Goal: Navigation & Orientation: Find specific page/section

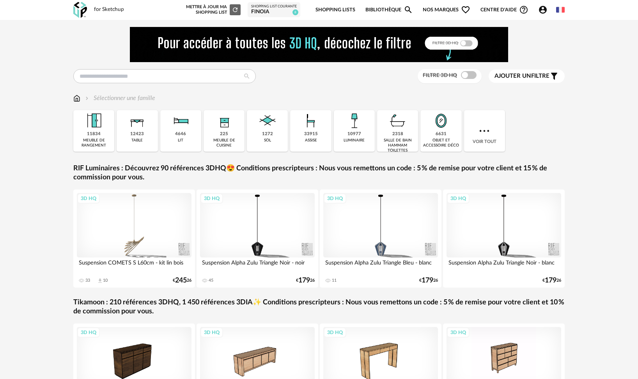
click at [329, 9] on link "Shopping Lists" at bounding box center [336, 10] width 40 height 18
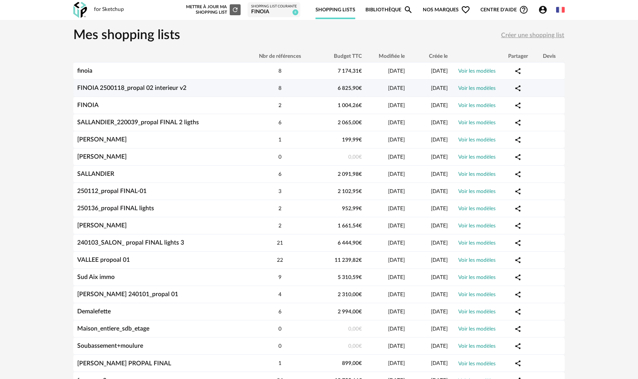
click at [99, 86] on link "FINOIA 2500118_propal 02 interieur v2" at bounding box center [131, 88] width 109 height 6
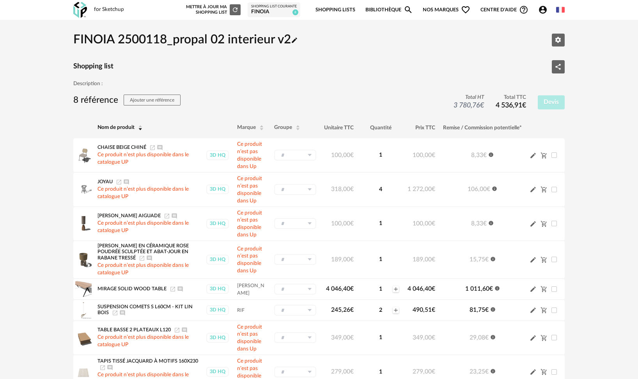
click at [329, 7] on link "Shopping Lists" at bounding box center [336, 10] width 40 height 18
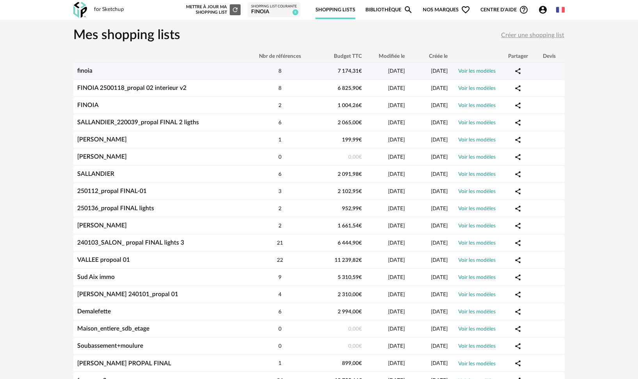
click at [84, 71] on link "finoia" at bounding box center [84, 71] width 15 height 6
